Goal: Information Seeking & Learning: Learn about a topic

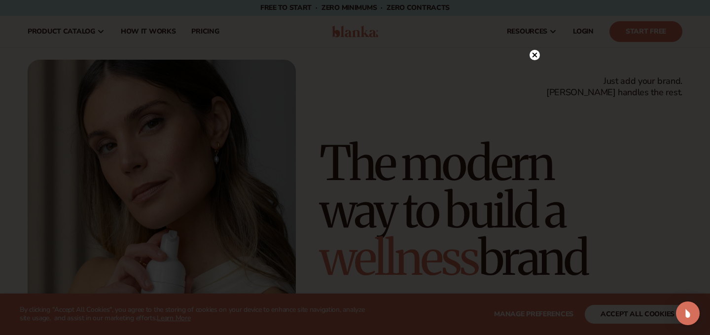
click at [533, 50] on circle at bounding box center [534, 55] width 10 height 10
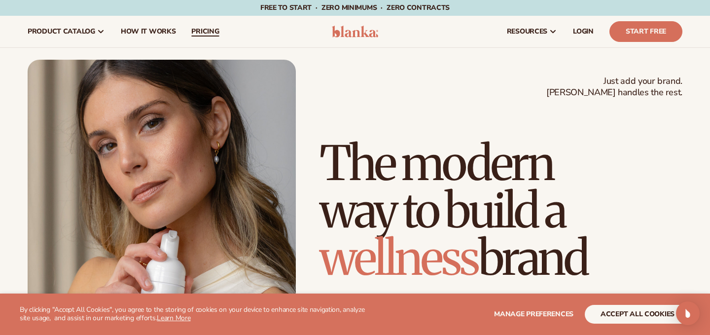
click at [187, 26] on link "pricing" at bounding box center [204, 32] width 43 height 32
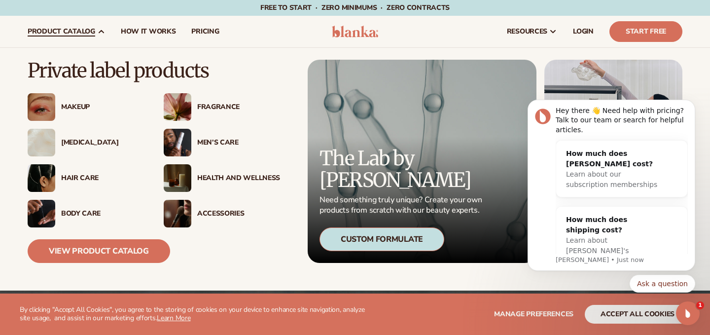
click at [98, 29] on icon at bounding box center [101, 32] width 8 height 8
click at [111, 248] on link "View Product Catalog" at bounding box center [99, 251] width 142 height 24
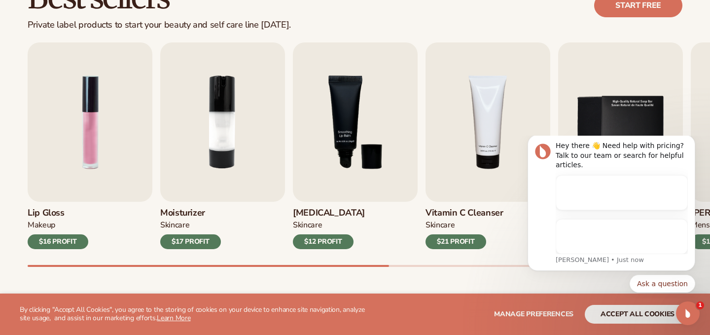
scroll to position [312, 0]
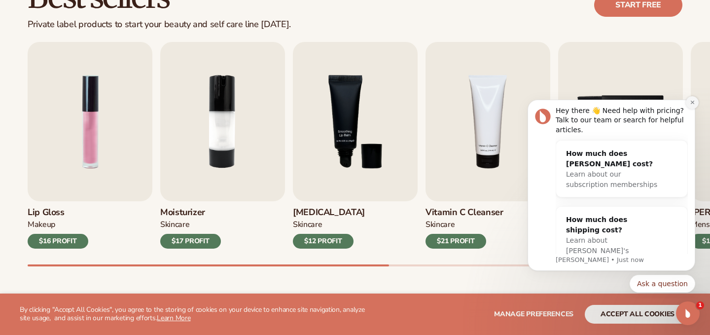
click at [690, 103] on icon "Dismiss notification" at bounding box center [692, 102] width 5 height 5
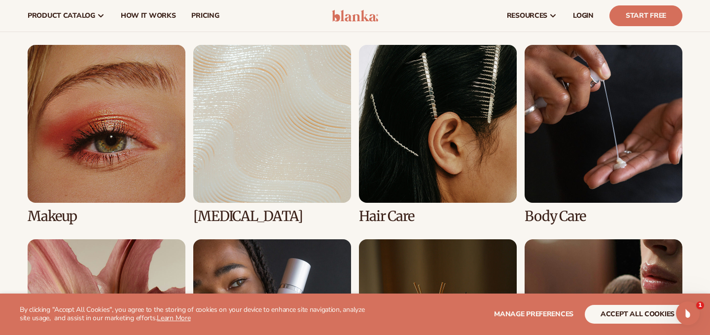
scroll to position [687, 0]
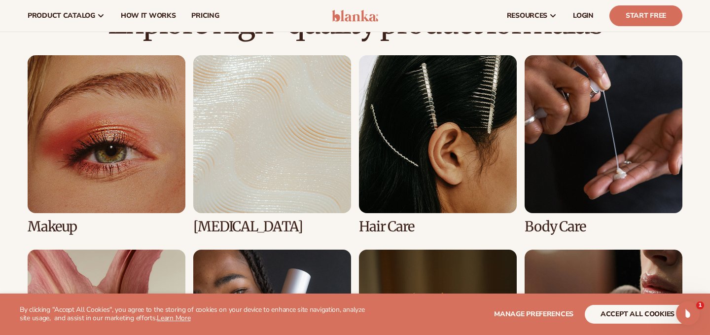
click at [391, 136] on link "3 / 8" at bounding box center [438, 144] width 158 height 179
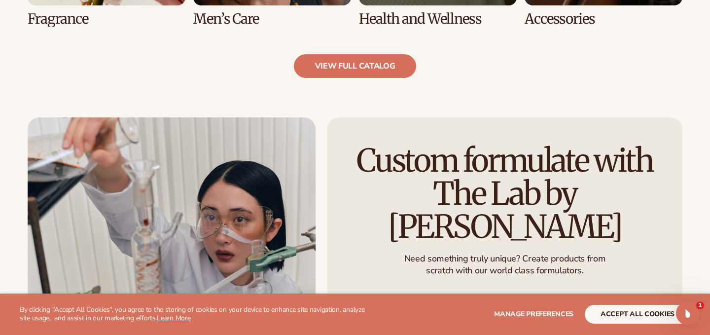
scroll to position [1104, 0]
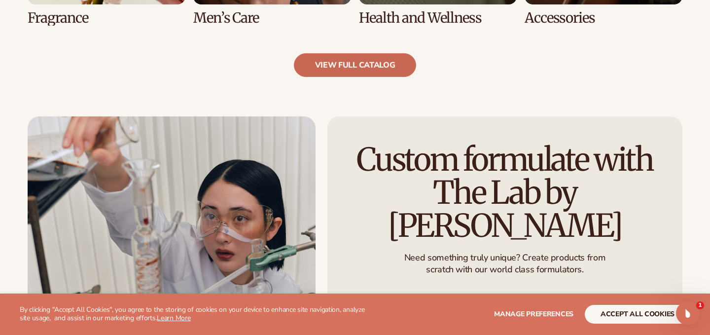
click at [387, 66] on link "view full catalog" at bounding box center [355, 65] width 123 height 24
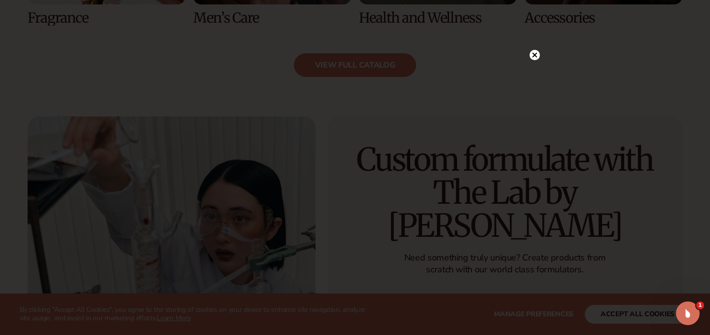
click at [536, 56] on icon at bounding box center [534, 55] width 5 height 5
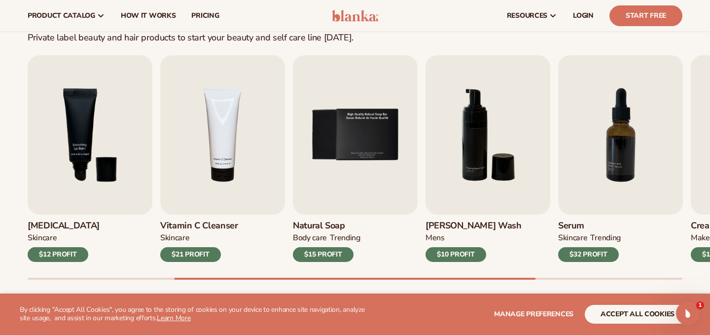
scroll to position [308, 0]
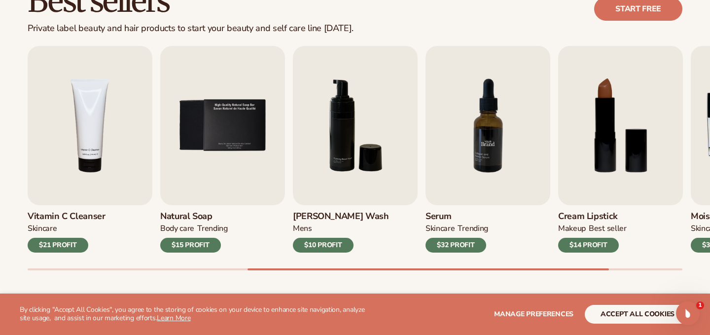
click at [456, 159] on img "7 / 9" at bounding box center [487, 125] width 125 height 159
click at [472, 212] on h3 "Serum" at bounding box center [456, 216] width 63 height 11
click at [477, 168] on img "7 / 9" at bounding box center [487, 125] width 125 height 159
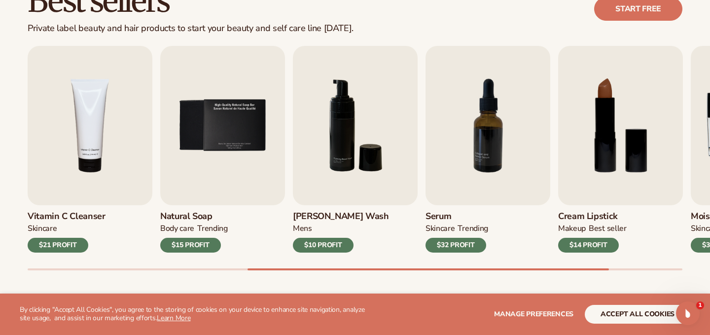
click at [455, 248] on div "$32 PROFIT" at bounding box center [455, 245] width 61 height 15
